Goal: Task Accomplishment & Management: Manage account settings

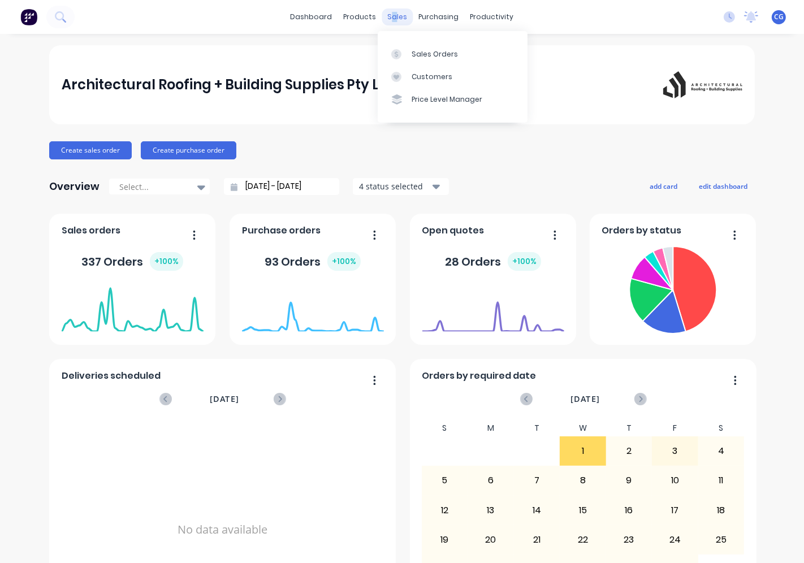
click at [390, 16] on div "sales" at bounding box center [397, 16] width 31 height 17
click at [396, 58] on icon at bounding box center [396, 54] width 10 height 10
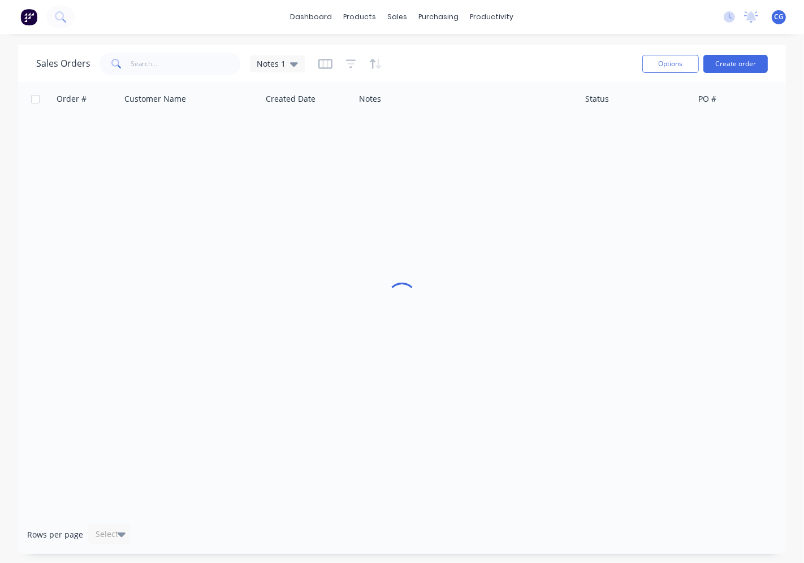
drag, startPoint x: 137, startPoint y: 50, endPoint x: 202, endPoint y: 57, distance: 64.8
click at [137, 53] on div "Sales Orders Notes 1" at bounding box center [334, 64] width 597 height 28
click at [138, 58] on input "text" at bounding box center [186, 64] width 110 height 23
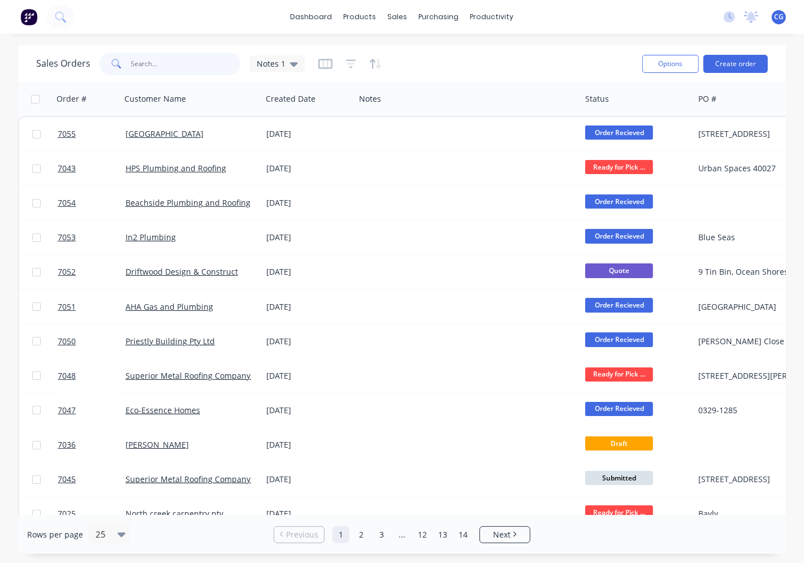
click at [187, 54] on input "text" at bounding box center [186, 64] width 110 height 23
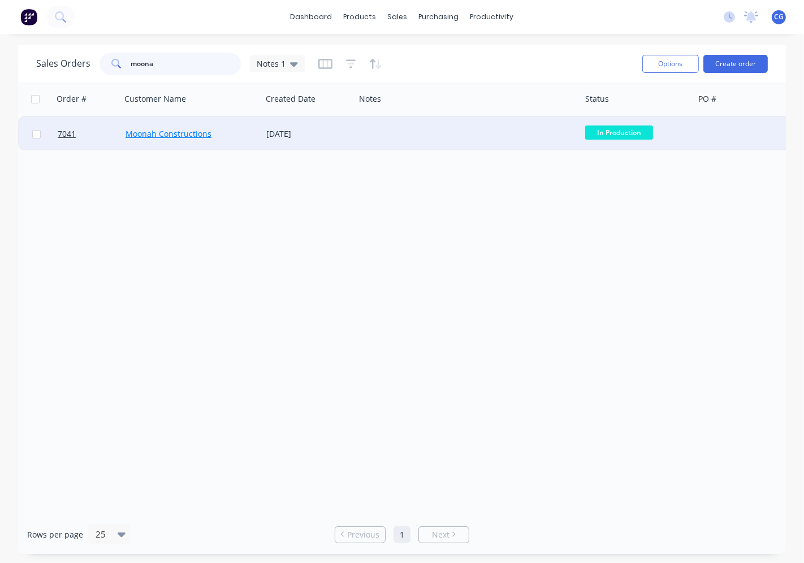
type input "moona"
click at [174, 132] on link "Moonah Constructions" at bounding box center [168, 133] width 86 height 11
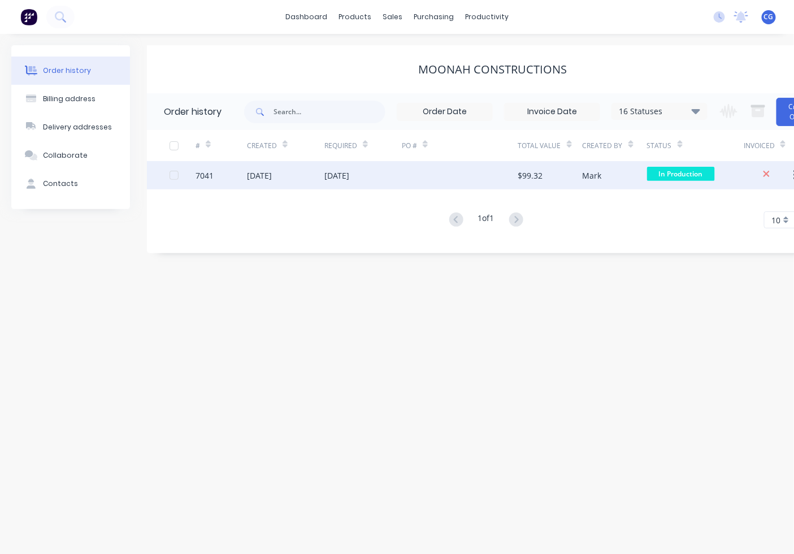
click at [658, 168] on span "In Production" at bounding box center [681, 174] width 68 height 14
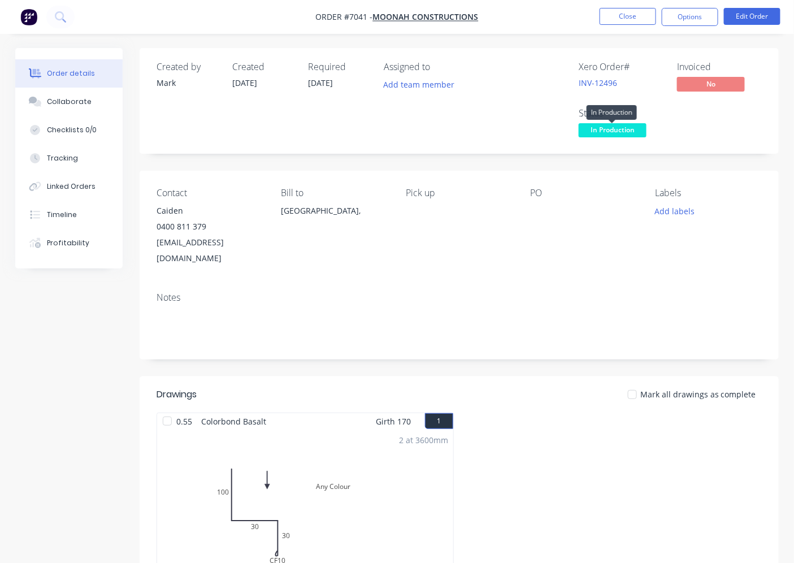
drag, startPoint x: 638, startPoint y: 133, endPoint x: 644, endPoint y: 147, distance: 15.7
click at [636, 132] on span "In Production" at bounding box center [613, 130] width 68 height 14
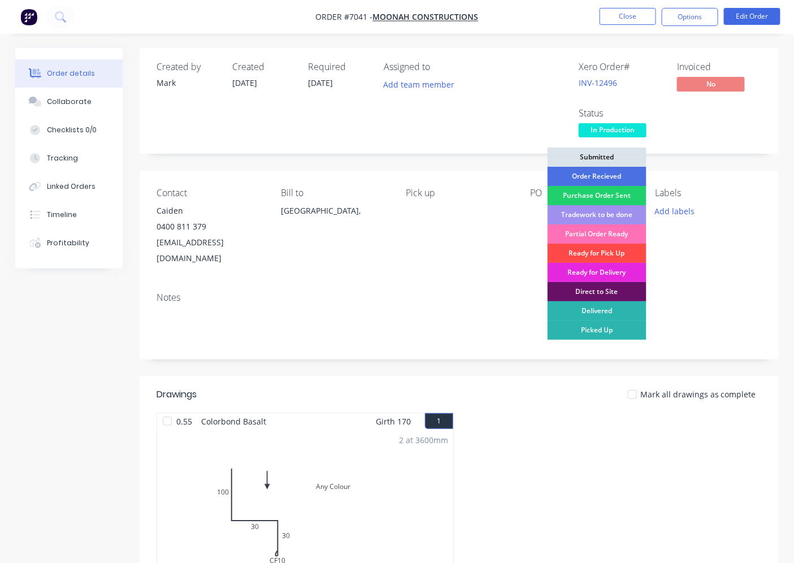
click at [616, 257] on div "Ready for Pick Up" at bounding box center [597, 253] width 99 height 19
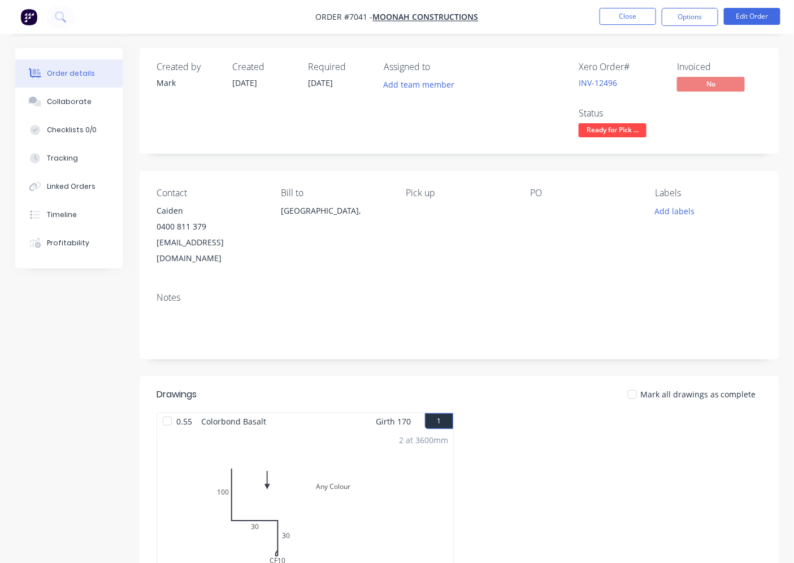
click at [176, 410] on div at bounding box center [167, 421] width 23 height 23
click at [684, 18] on button "Options" at bounding box center [690, 17] width 57 height 18
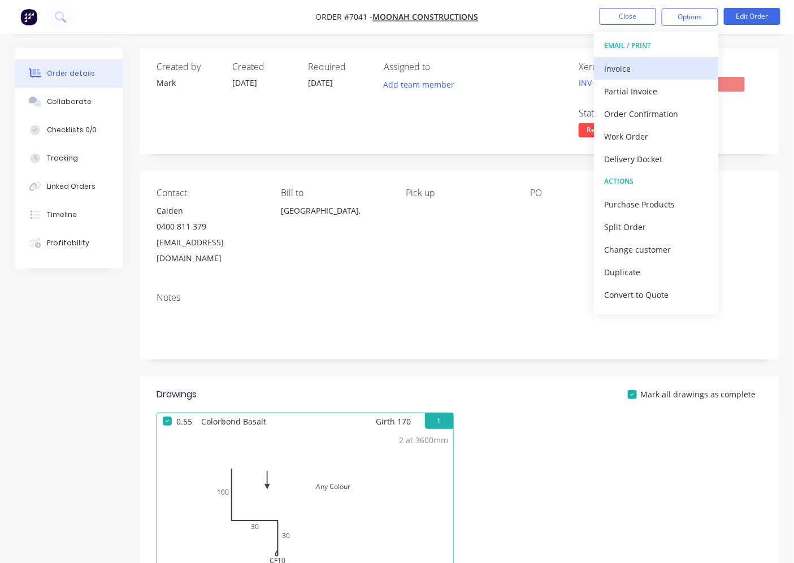
click at [631, 74] on div "Invoice" at bounding box center [656, 68] width 104 height 16
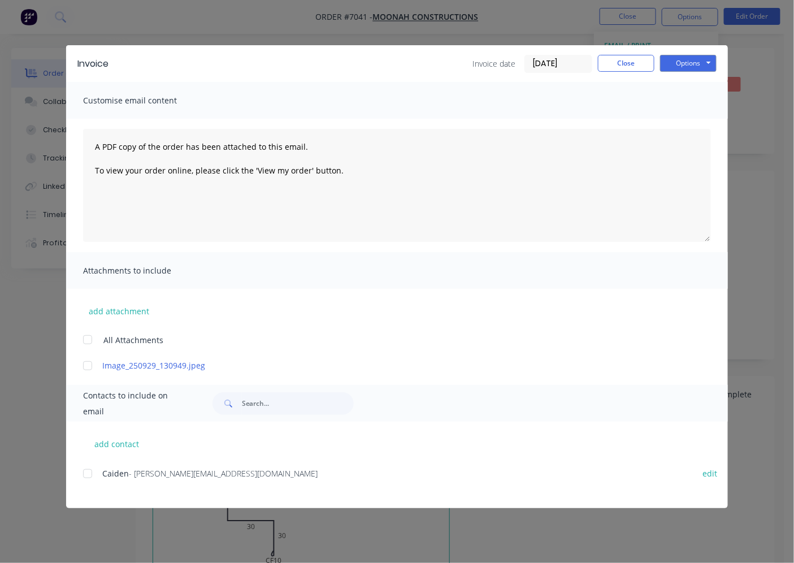
click at [89, 471] on div at bounding box center [87, 473] width 23 height 23
click at [688, 58] on button "Options" at bounding box center [688, 63] width 57 height 17
click at [701, 114] on button "Email" at bounding box center [696, 120] width 72 height 19
click at [613, 70] on button "Close" at bounding box center [626, 63] width 57 height 17
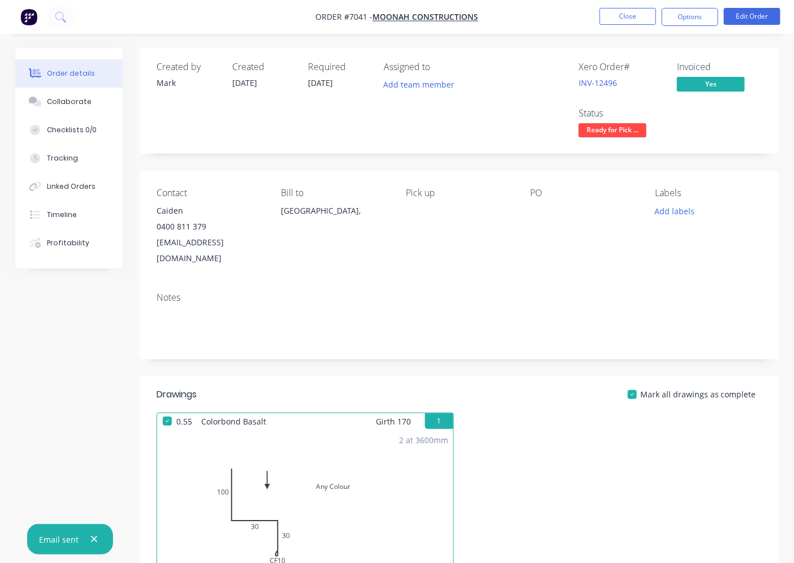
drag, startPoint x: 624, startPoint y: 19, endPoint x: 633, endPoint y: 52, distance: 34.5
click at [625, 31] on nav "Order #7041 - Moonah Constructions Close Options Edit Order" at bounding box center [397, 17] width 794 height 34
click at [614, 10] on button "Close" at bounding box center [628, 16] width 57 height 17
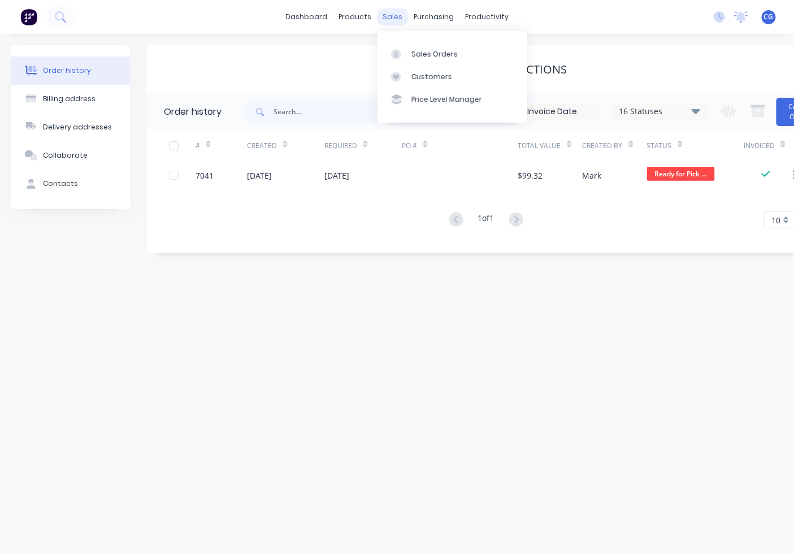
click at [385, 15] on div "sales" at bounding box center [392, 16] width 31 height 17
click at [425, 46] on link "Sales Orders" at bounding box center [453, 53] width 150 height 23
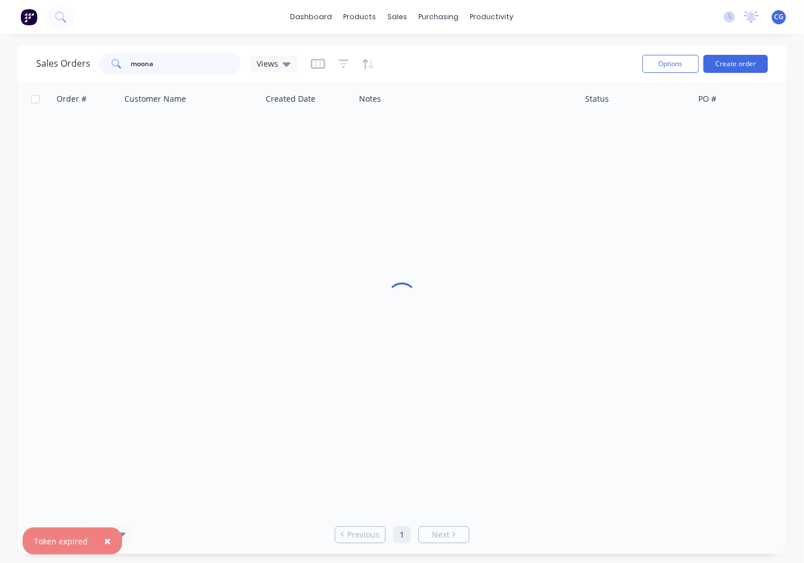
click at [194, 66] on input "moona" at bounding box center [186, 64] width 110 height 23
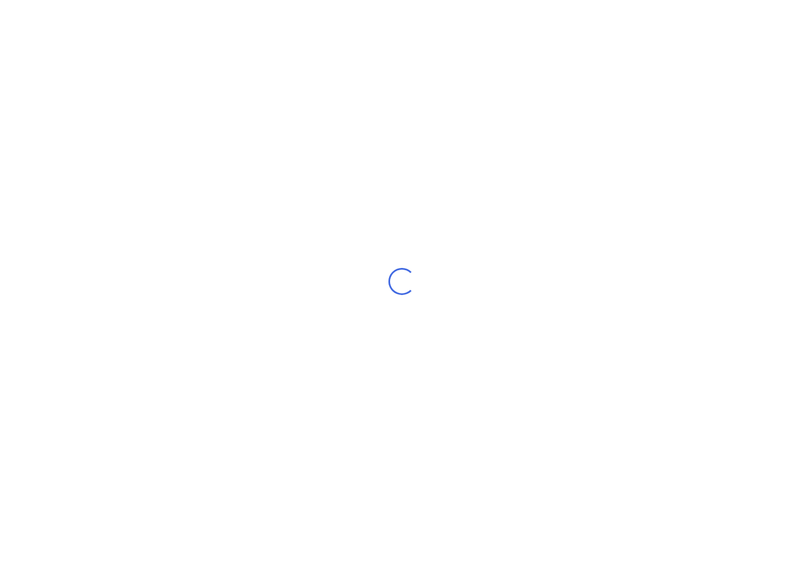
click at [194, 66] on div "Loading..." at bounding box center [402, 281] width 804 height 563
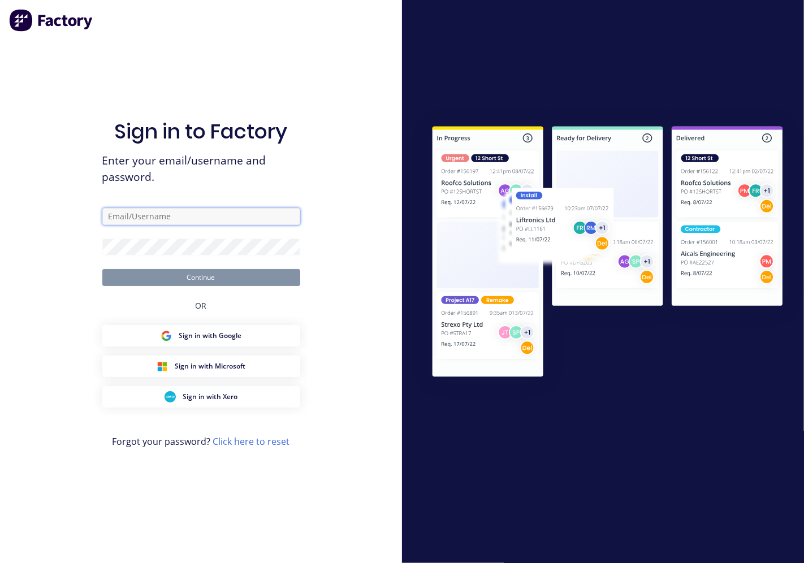
type input "[PERSON_NAME][EMAIL_ADDRESS][DOMAIN_NAME]"
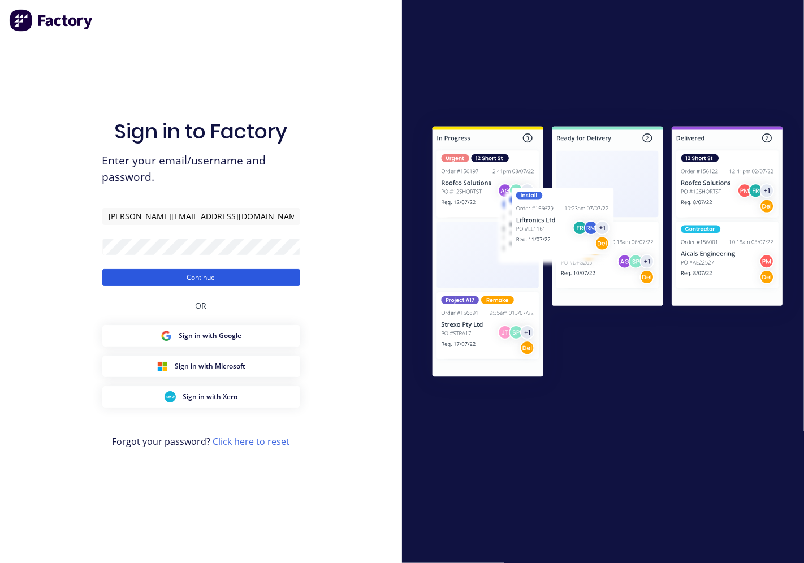
drag, startPoint x: 350, startPoint y: 278, endPoint x: 229, endPoint y: 271, distance: 121.1
click at [349, 277] on div "Sign in to Factory Enter your email/username and password. [PERSON_NAME][EMAIL_…" at bounding box center [201, 281] width 402 height 563
click at [219, 275] on button "Continue" at bounding box center [201, 277] width 198 height 17
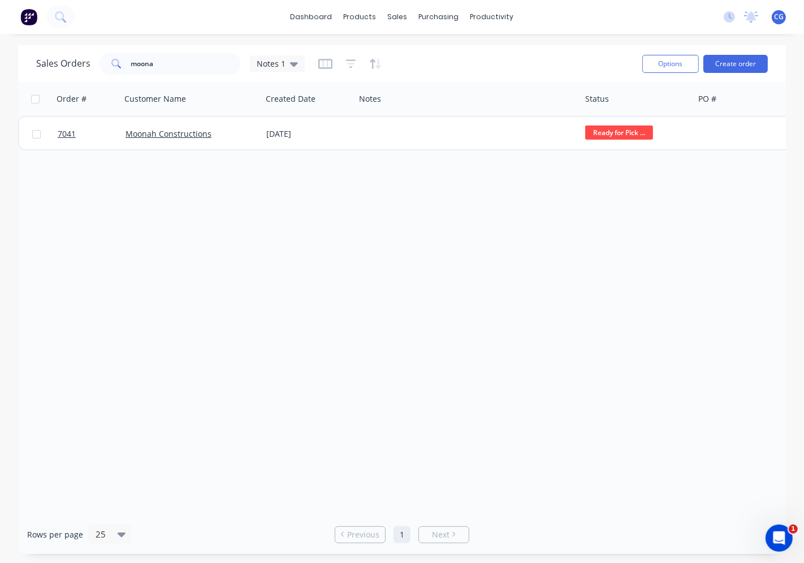
click at [471, 76] on div "Sales Orders moona Notes 1" at bounding box center [334, 64] width 597 height 28
click at [541, 18] on div "dashboard products sales purchasing productivity dashboard products Product Cat…" at bounding box center [402, 17] width 804 height 34
click at [177, 72] on input "moona" at bounding box center [186, 64] width 110 height 23
drag, startPoint x: 182, startPoint y: 67, endPoint x: 128, endPoint y: 72, distance: 54.5
click at [131, 70] on input "moona" at bounding box center [186, 64] width 110 height 23
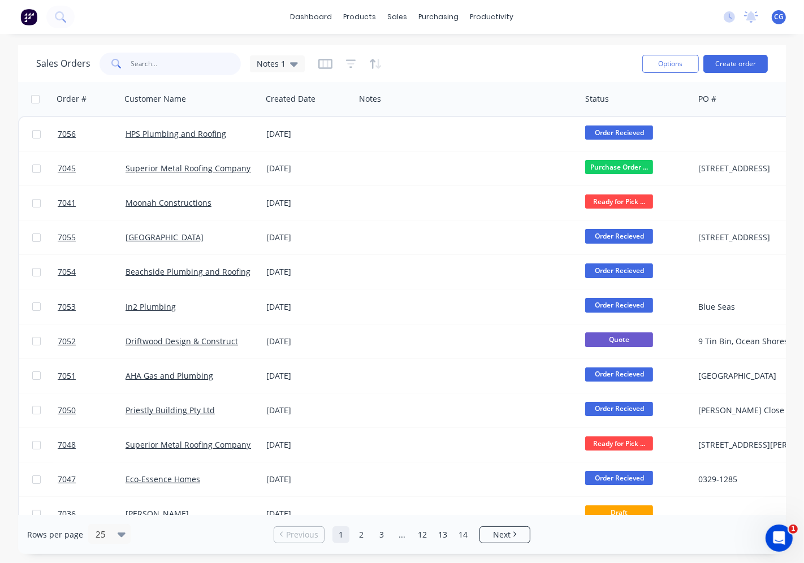
click at [153, 66] on input "text" at bounding box center [186, 64] width 110 height 23
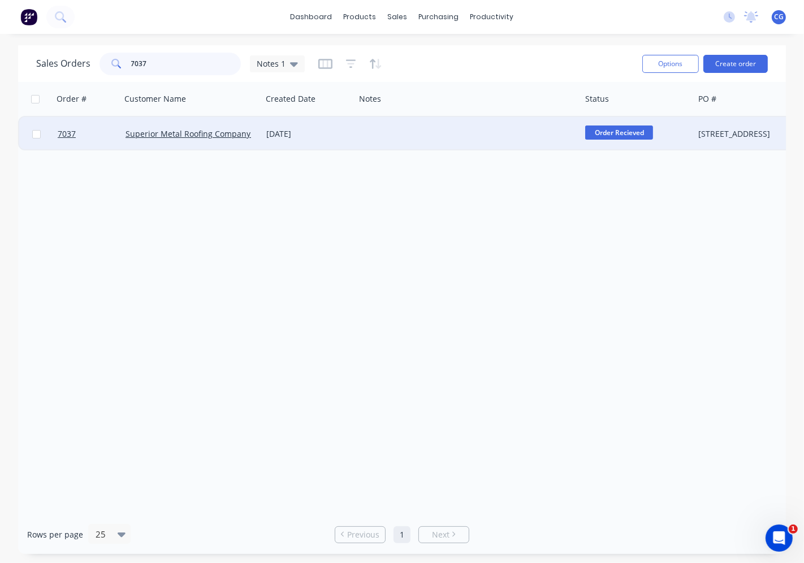
type input "7037"
click at [332, 133] on div "[DATE]" at bounding box center [308, 133] width 84 height 11
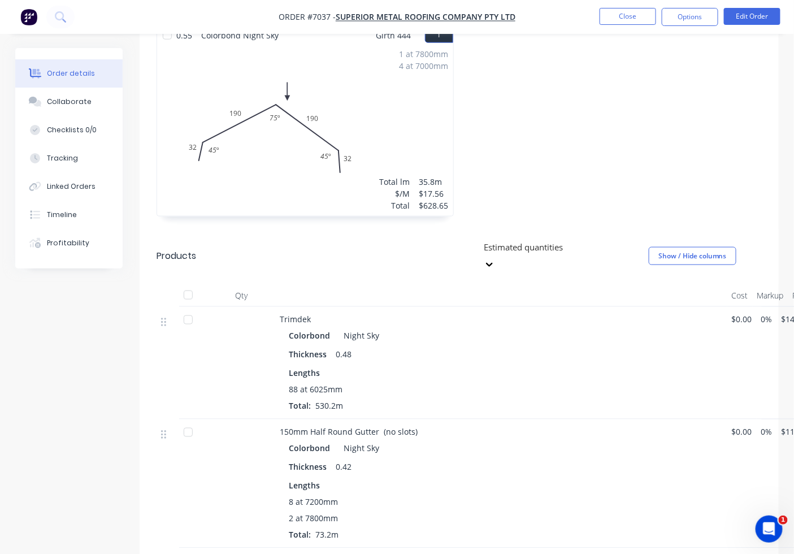
scroll to position [419, 0]
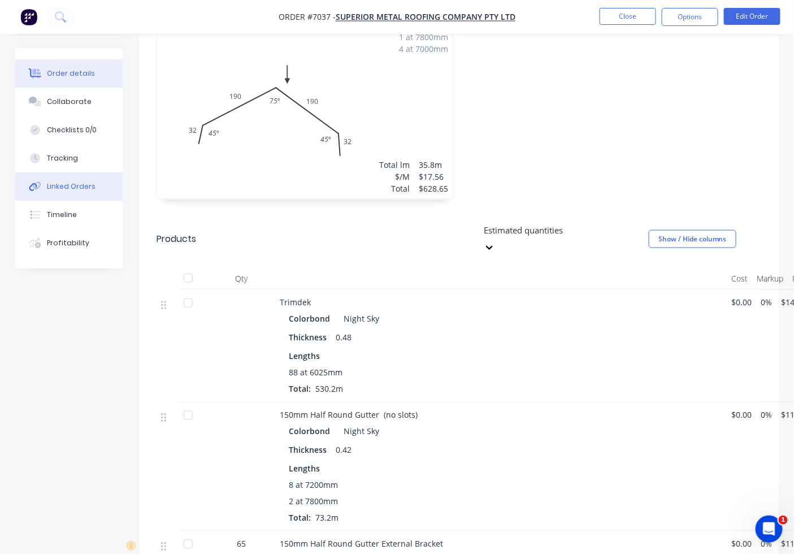
click at [74, 193] on button "Linked Orders" at bounding box center [68, 186] width 107 height 28
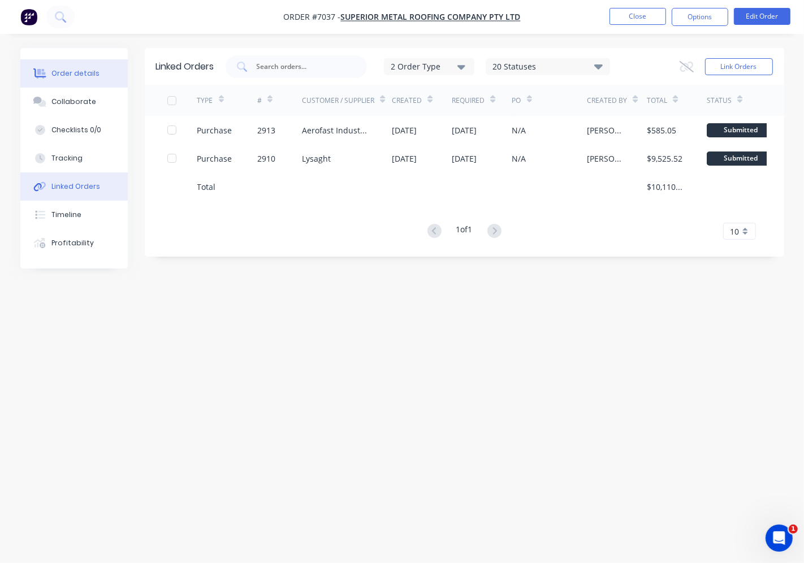
click at [80, 72] on div "Order details" at bounding box center [75, 73] width 48 height 10
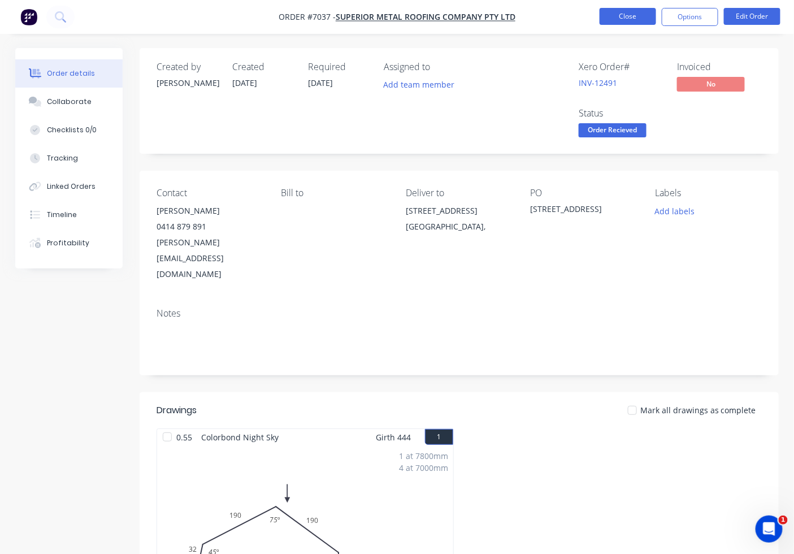
click at [609, 21] on button "Close" at bounding box center [628, 16] width 57 height 17
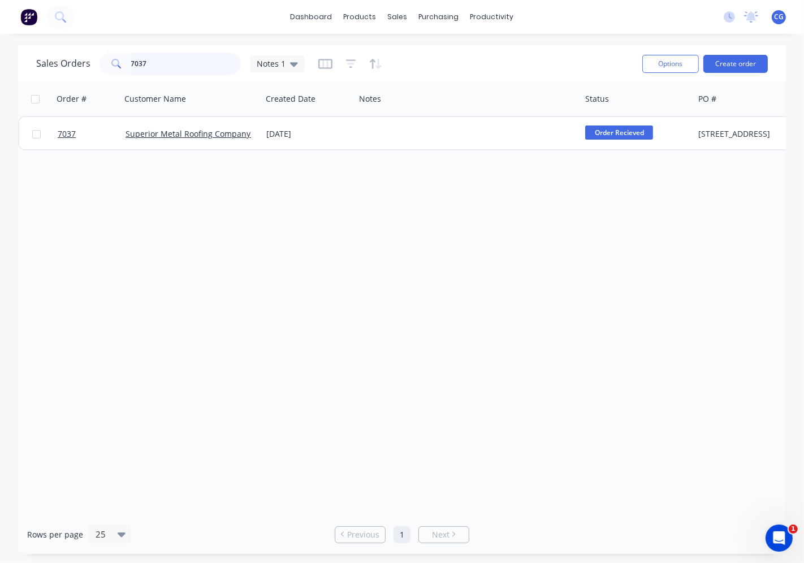
click at [198, 66] on input "7037" at bounding box center [186, 64] width 110 height 23
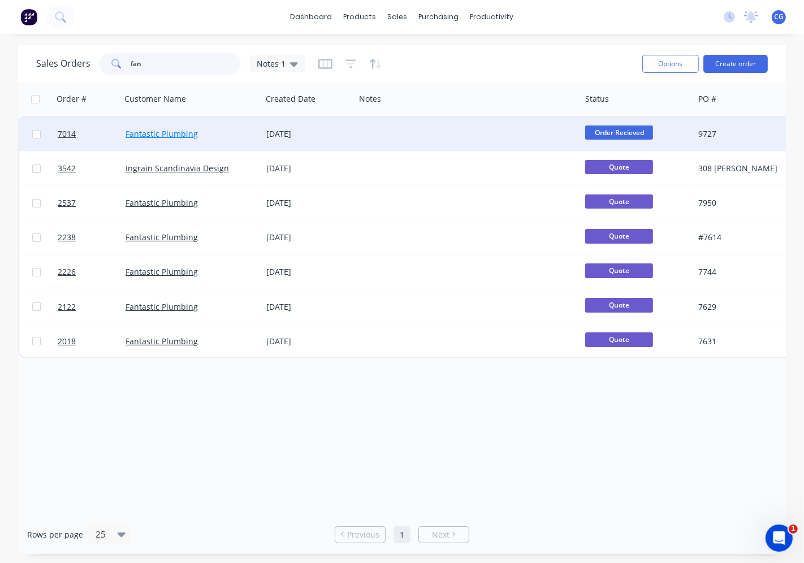
type input "fan"
click at [176, 133] on link "Fantastic Plumbing" at bounding box center [161, 133] width 72 height 11
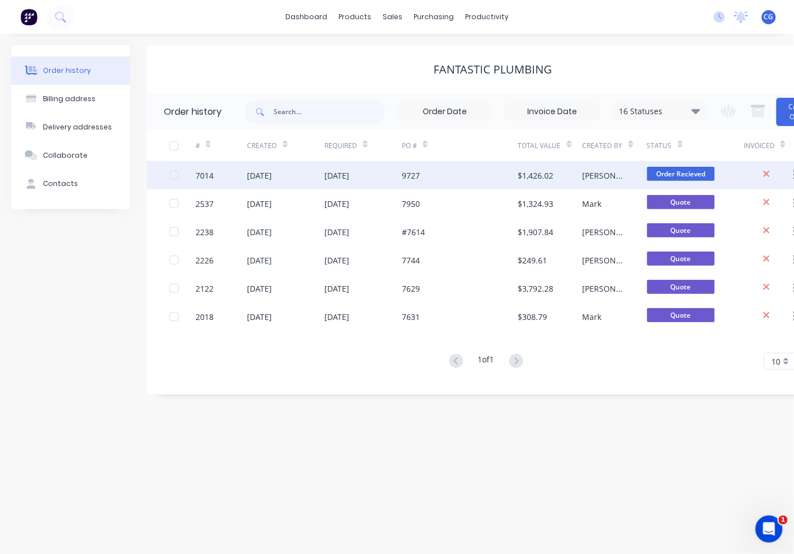
click at [436, 179] on div "9727" at bounding box center [460, 175] width 116 height 28
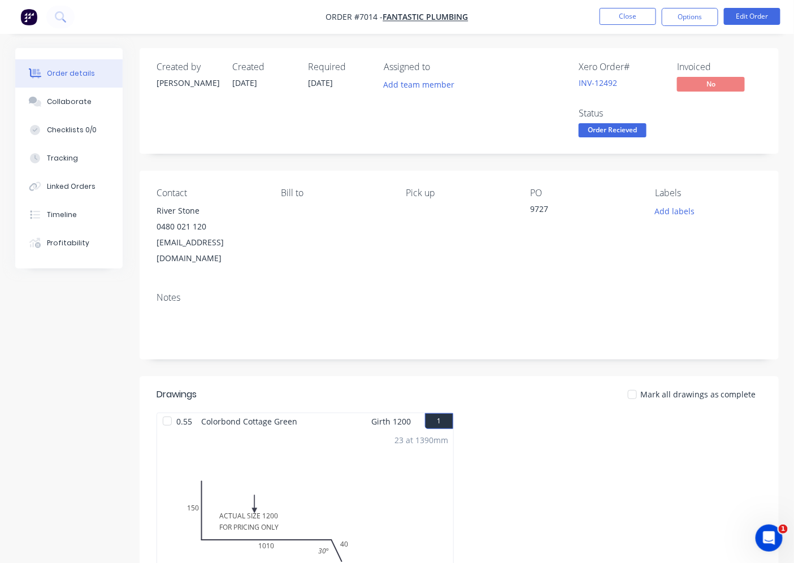
click at [613, 134] on span "Order Recieved" at bounding box center [613, 130] width 68 height 14
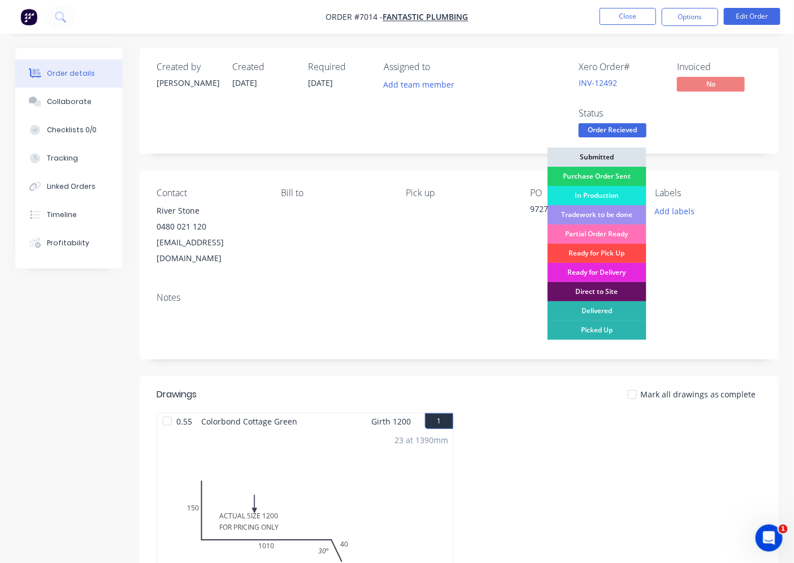
click at [619, 250] on div "Ready for Pick Up" at bounding box center [597, 253] width 99 height 19
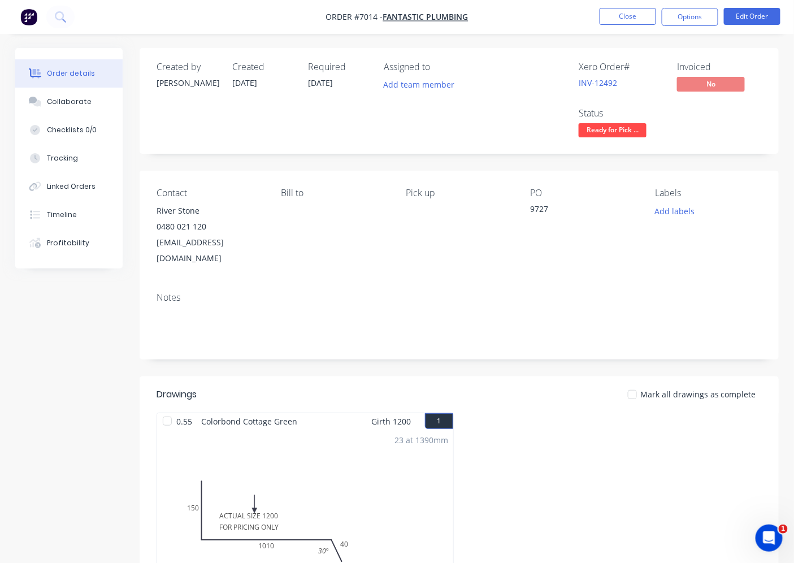
drag, startPoint x: 627, startPoint y: 382, endPoint x: 640, endPoint y: 383, distance: 13.0
click at [626, 383] on div at bounding box center [632, 394] width 23 height 23
click at [699, 19] on button "Options" at bounding box center [690, 17] width 57 height 18
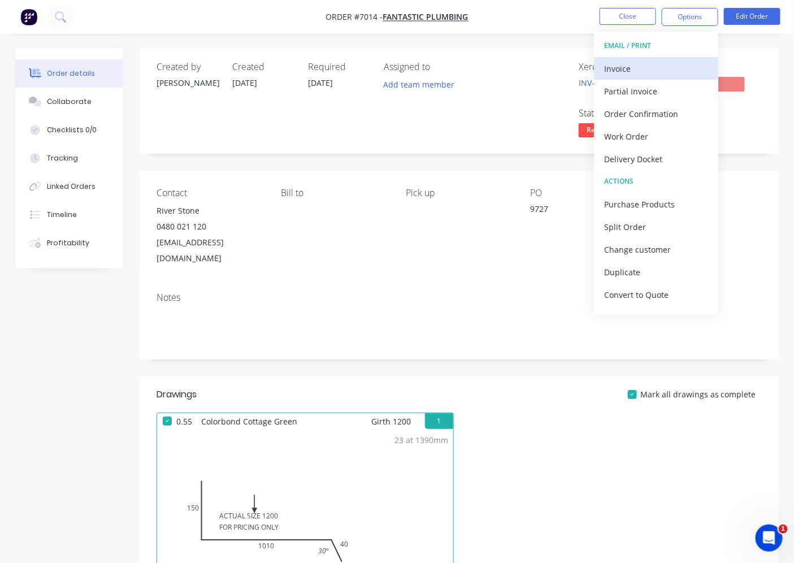
click at [609, 66] on div "Invoice" at bounding box center [656, 68] width 104 height 16
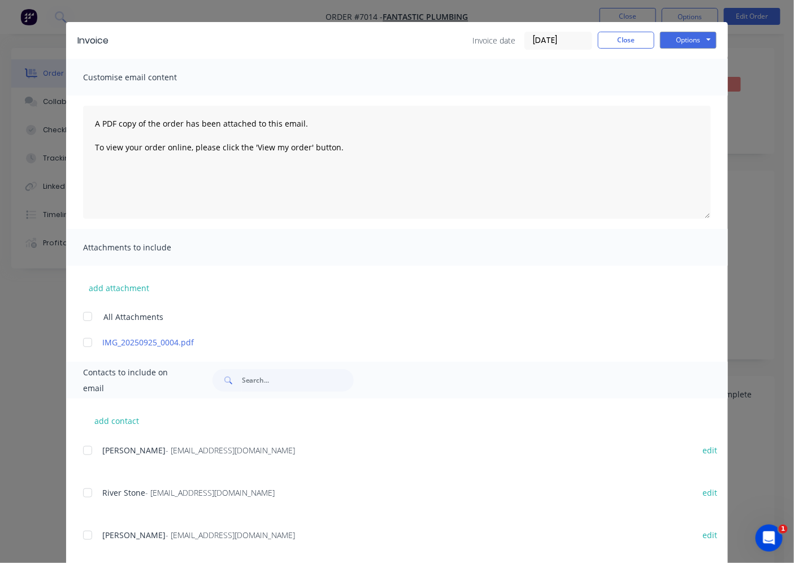
scroll to position [45, 0]
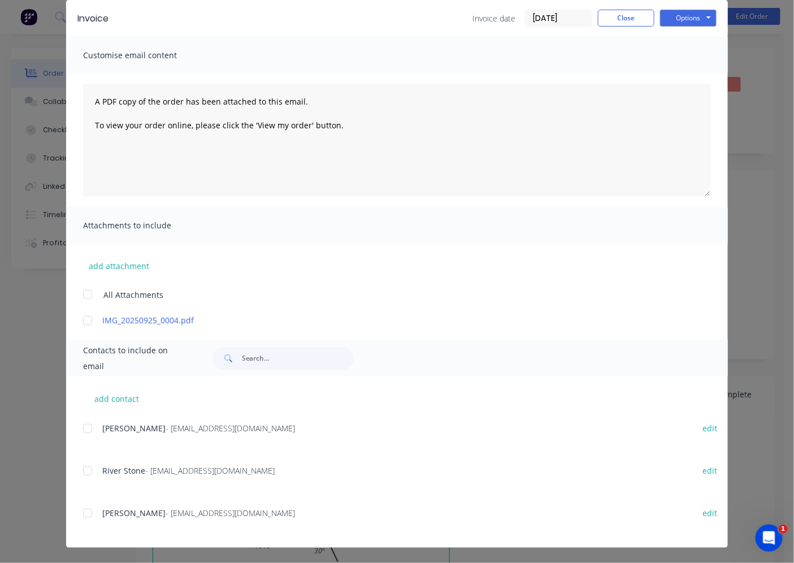
click at [90, 471] on div at bounding box center [87, 470] width 23 height 23
click at [680, 10] on button "Options" at bounding box center [688, 18] width 57 height 17
click at [662, 75] on button "Email" at bounding box center [696, 75] width 72 height 19
